Goal: Task Accomplishment & Management: Manage account settings

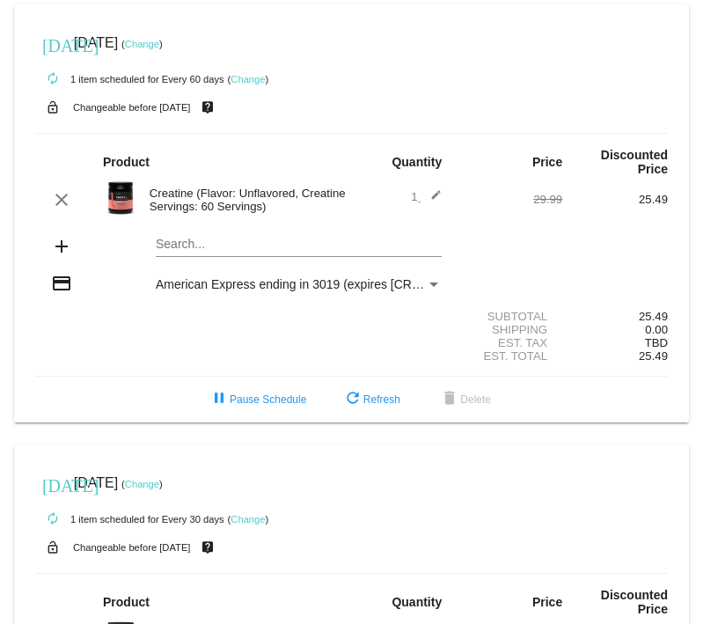
click at [159, 42] on link "Change" at bounding box center [142, 44] width 34 height 11
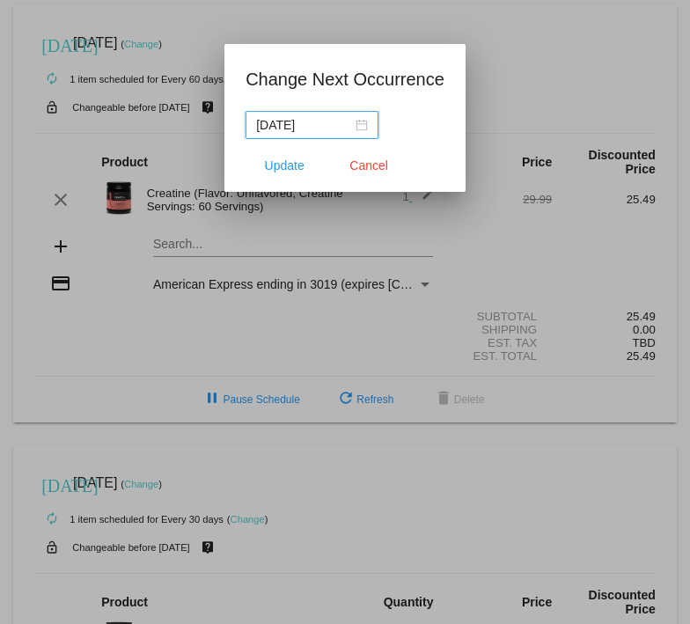
click at [309, 128] on input "[DATE]" at bounding box center [304, 124] width 96 height 19
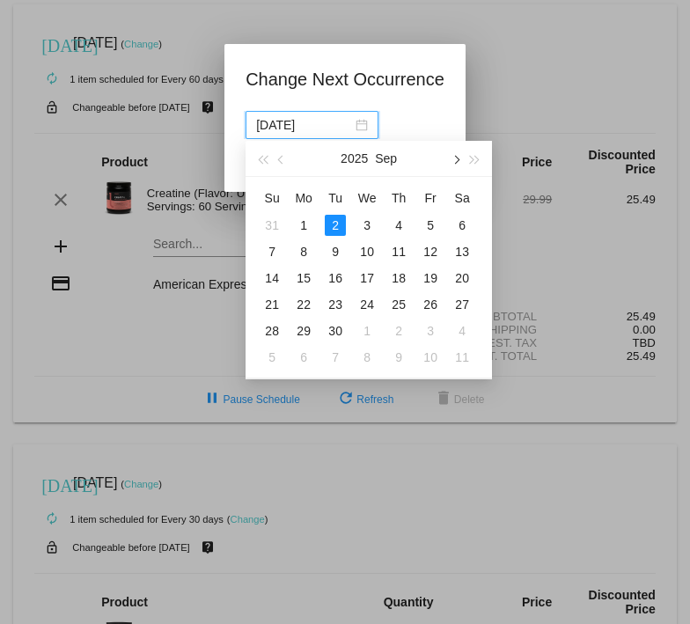
click at [455, 156] on span "button" at bounding box center [456, 160] width 9 height 9
click at [399, 225] on div "2" at bounding box center [398, 225] width 21 height 21
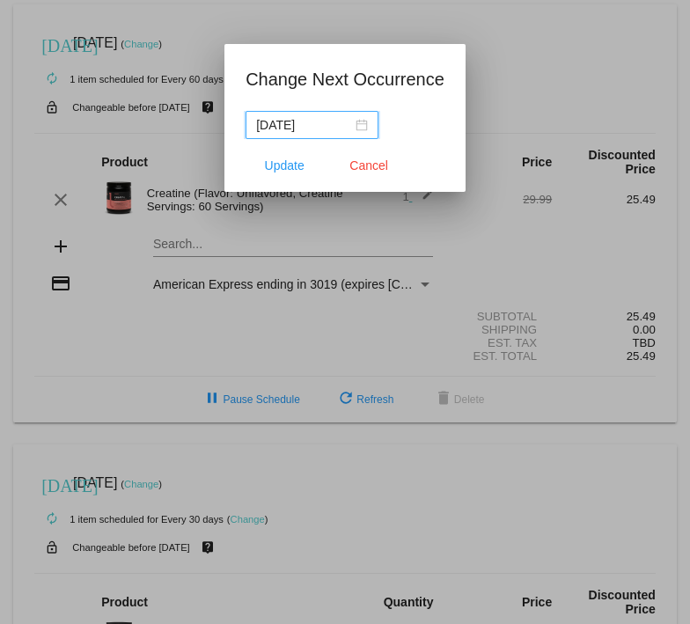
click at [358, 123] on div "[DATE]" at bounding box center [312, 124] width 112 height 19
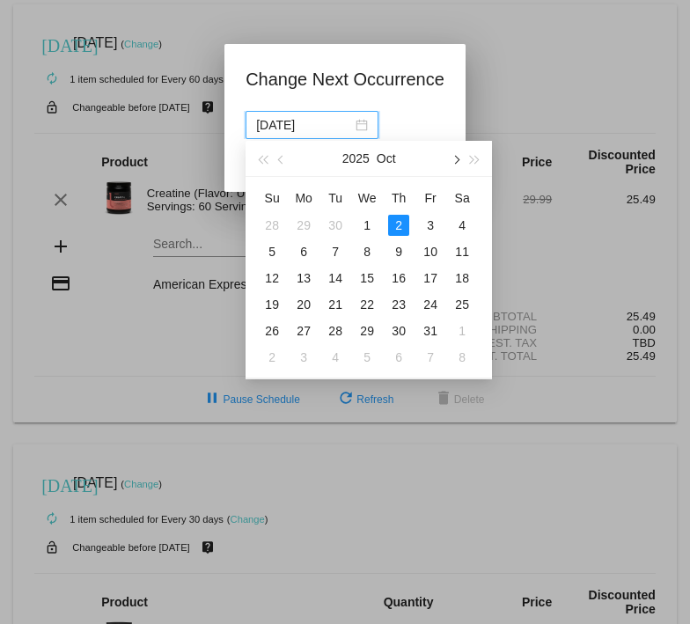
click at [457, 160] on span "button" at bounding box center [456, 160] width 9 height 9
click at [306, 250] on div "3" at bounding box center [303, 251] width 21 height 21
type input "[DATE]"
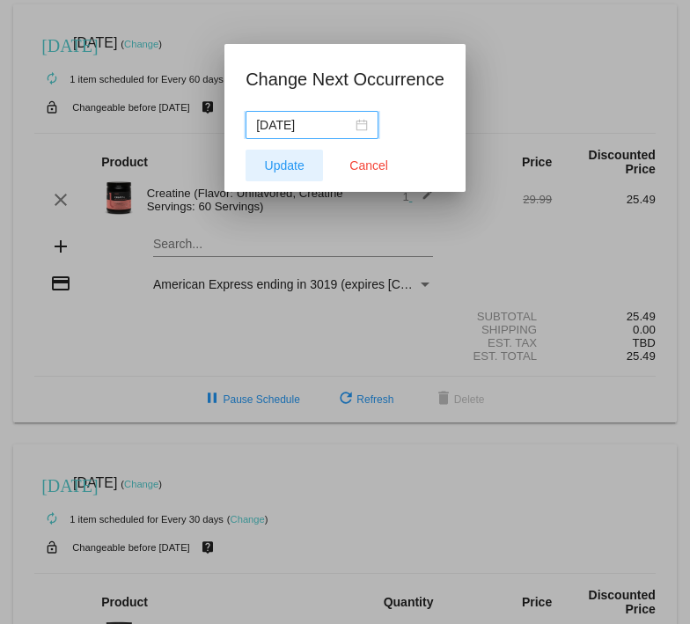
click at [293, 164] on span "Update" at bounding box center [285, 165] width 40 height 14
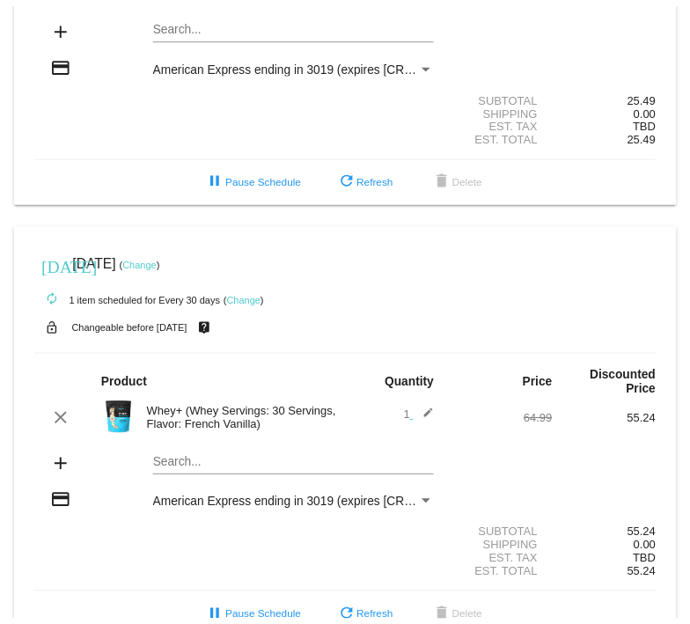
scroll to position [260, 0]
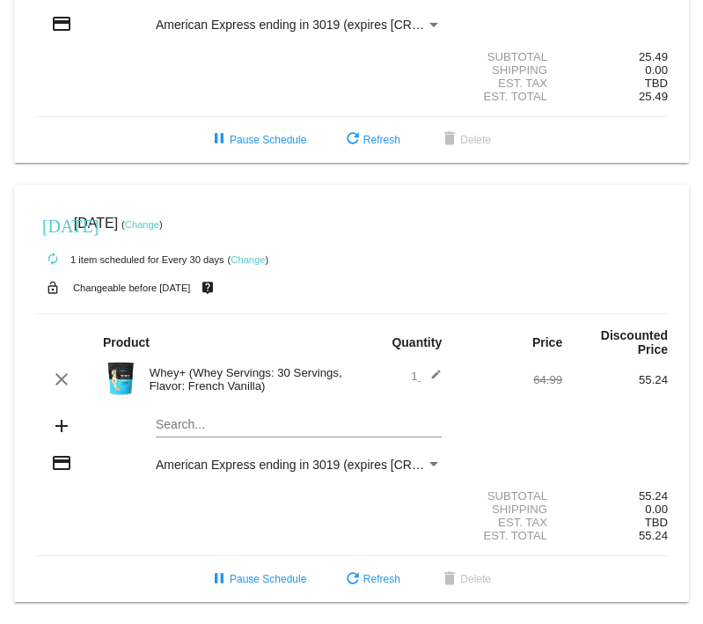
click at [249, 260] on link "Change" at bounding box center [248, 259] width 34 height 11
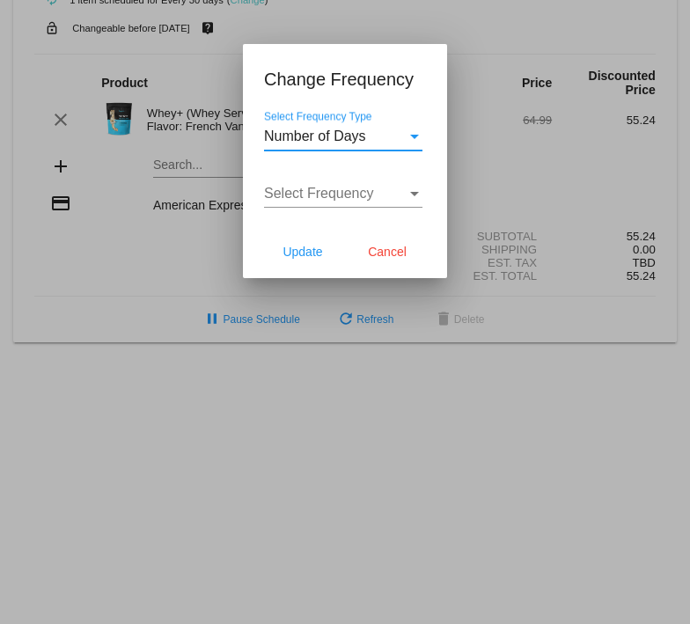
click at [410, 192] on div "Select Frequency" at bounding box center [414, 194] width 9 height 4
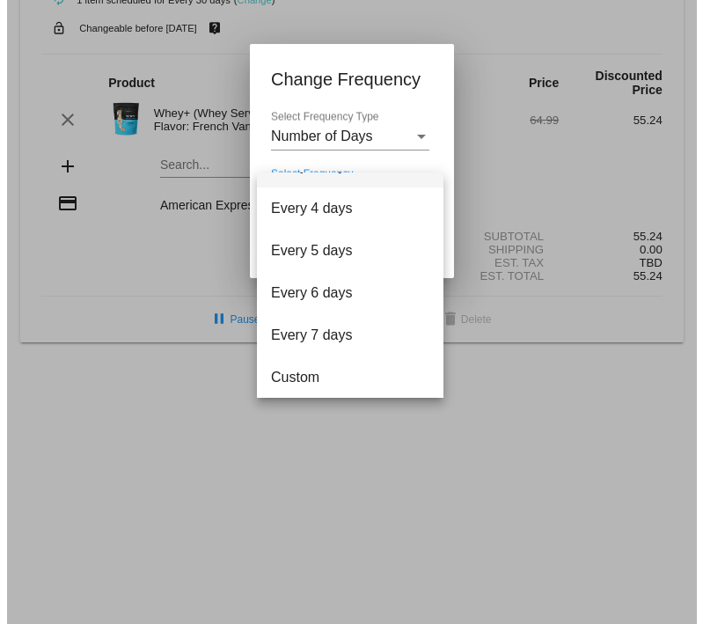
scroll to position [70, 0]
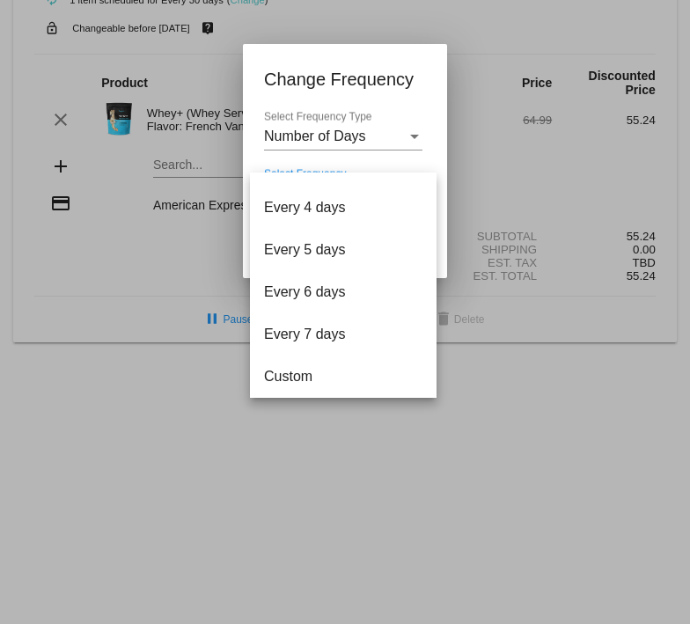
click at [406, 132] on div at bounding box center [345, 312] width 690 height 624
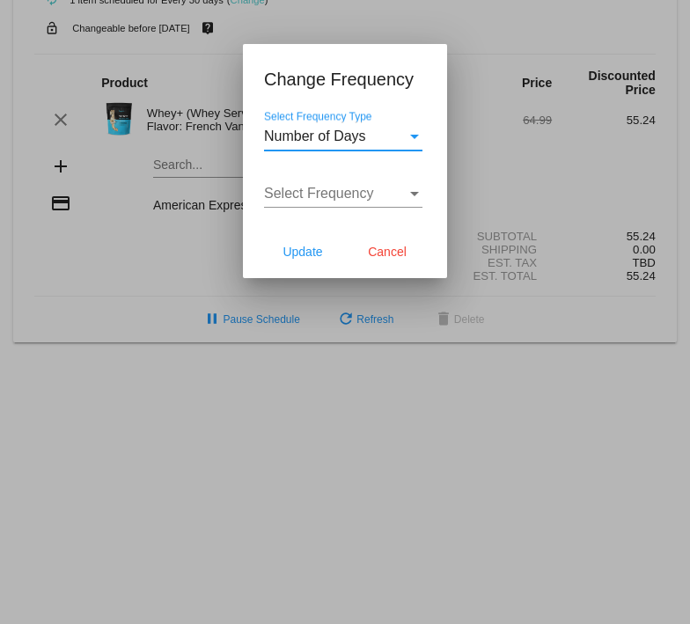
click at [415, 137] on div "Select Frequency Type" at bounding box center [414, 137] width 9 height 4
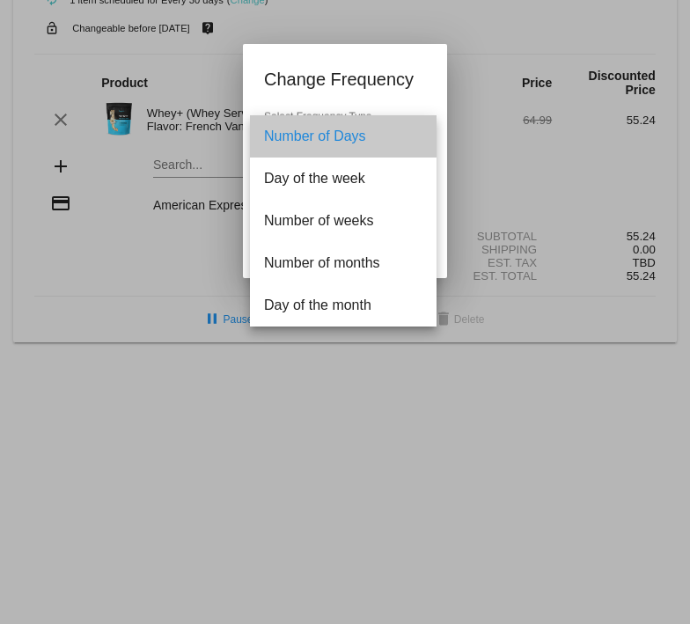
click at [415, 137] on span "Number of Days" at bounding box center [343, 136] width 158 height 42
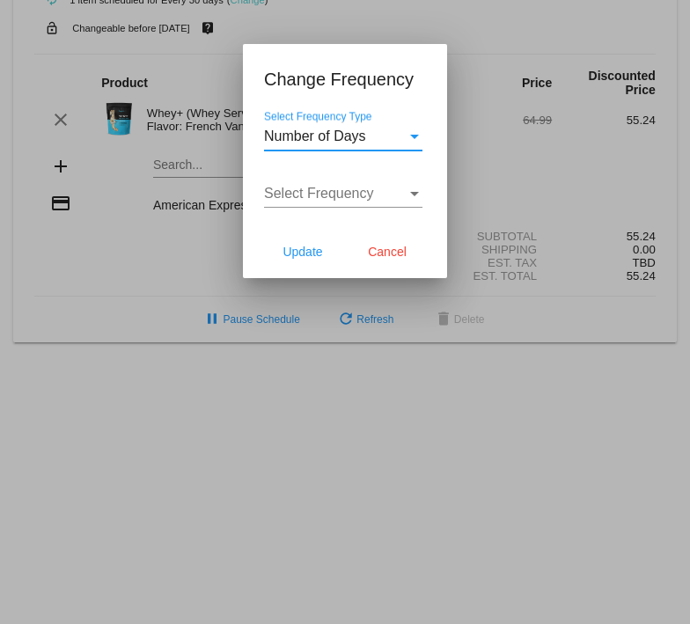
click at [395, 140] on div "Number of Days" at bounding box center [335, 137] width 143 height 16
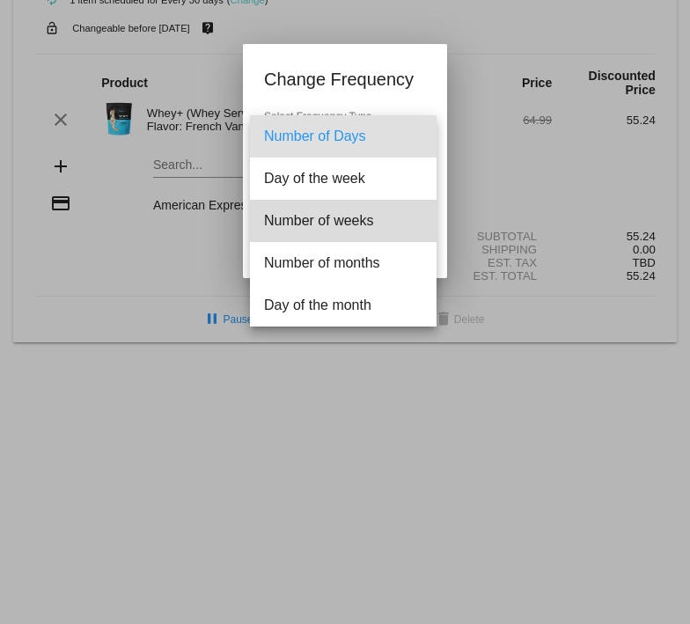
click at [372, 217] on span "Number of weeks" at bounding box center [343, 221] width 158 height 42
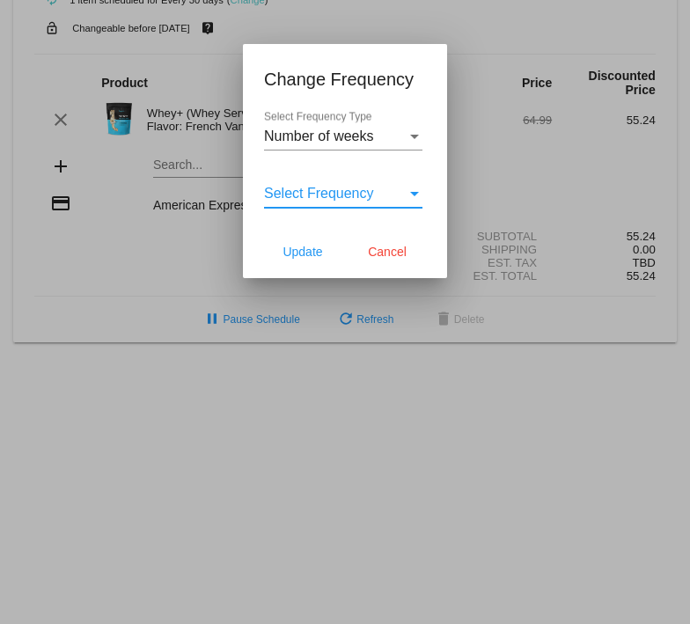
click at [411, 195] on div "Select Frequency" at bounding box center [414, 194] width 9 height 4
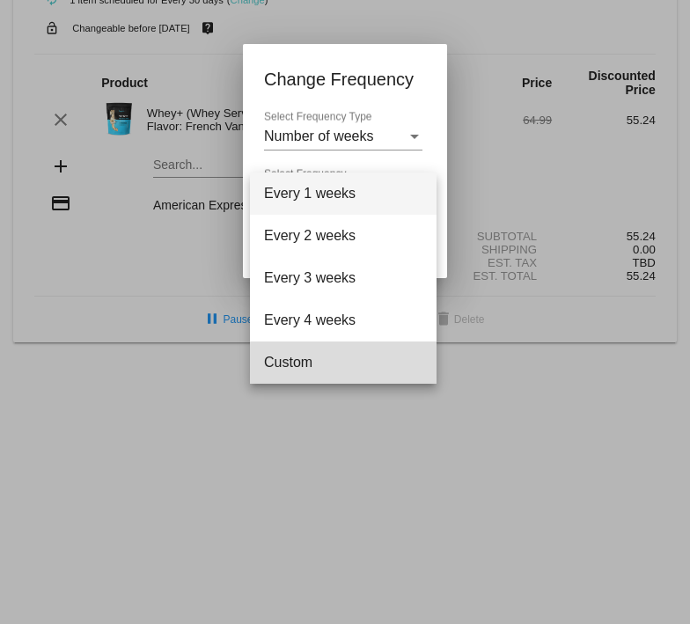
click at [355, 366] on span "Custom" at bounding box center [343, 363] width 158 height 42
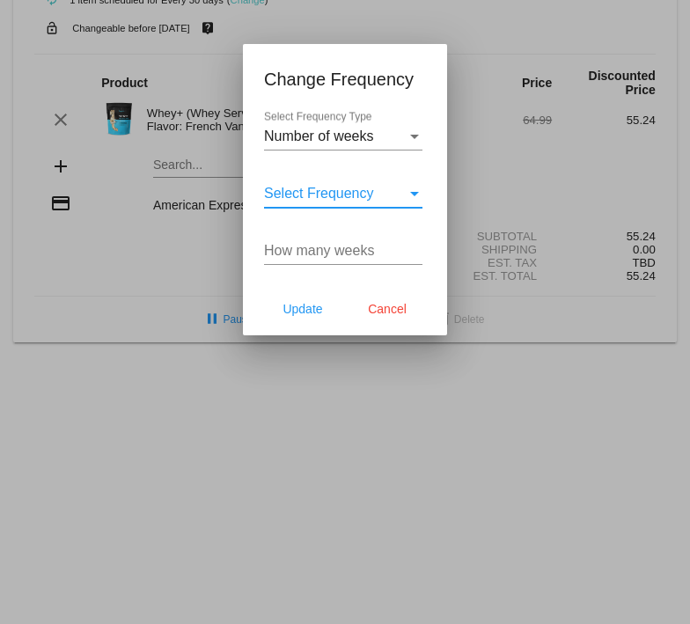
click at [341, 250] on input "How many weeks" at bounding box center [343, 251] width 158 height 16
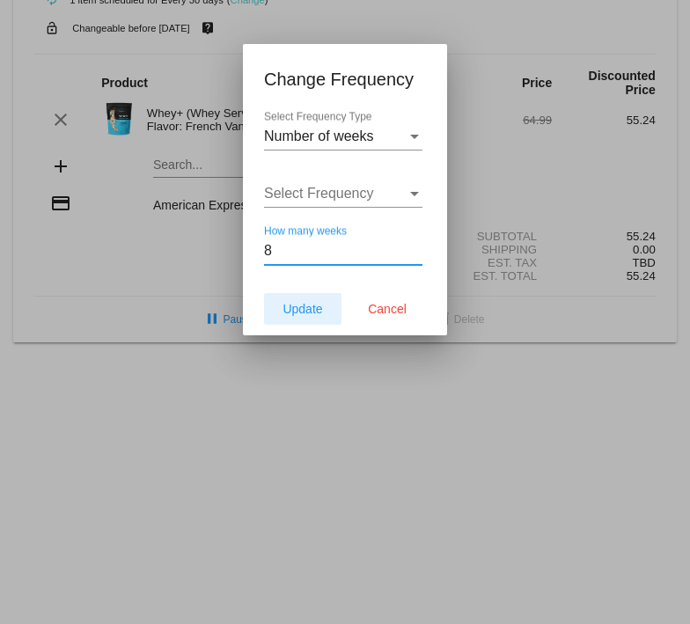
type input "8"
click at [291, 307] on span "Update" at bounding box center [303, 309] width 40 height 14
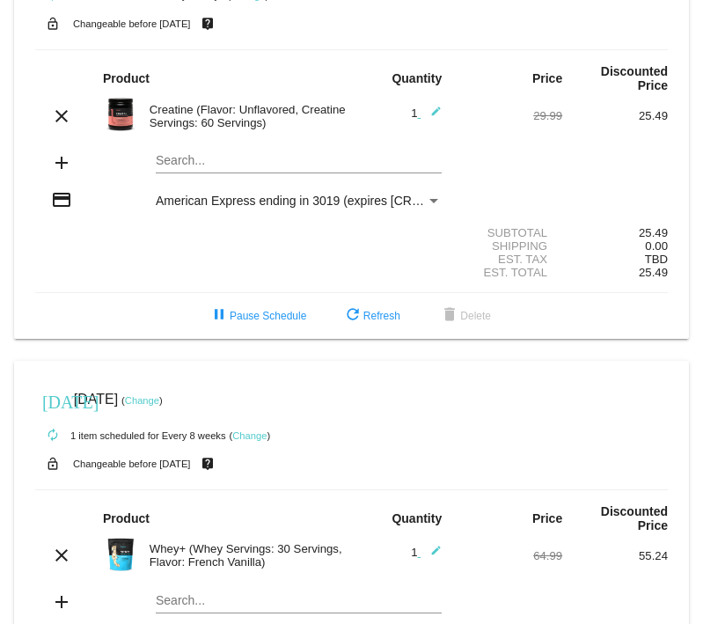
scroll to position [0, 0]
